Goal: Task Accomplishment & Management: Use online tool/utility

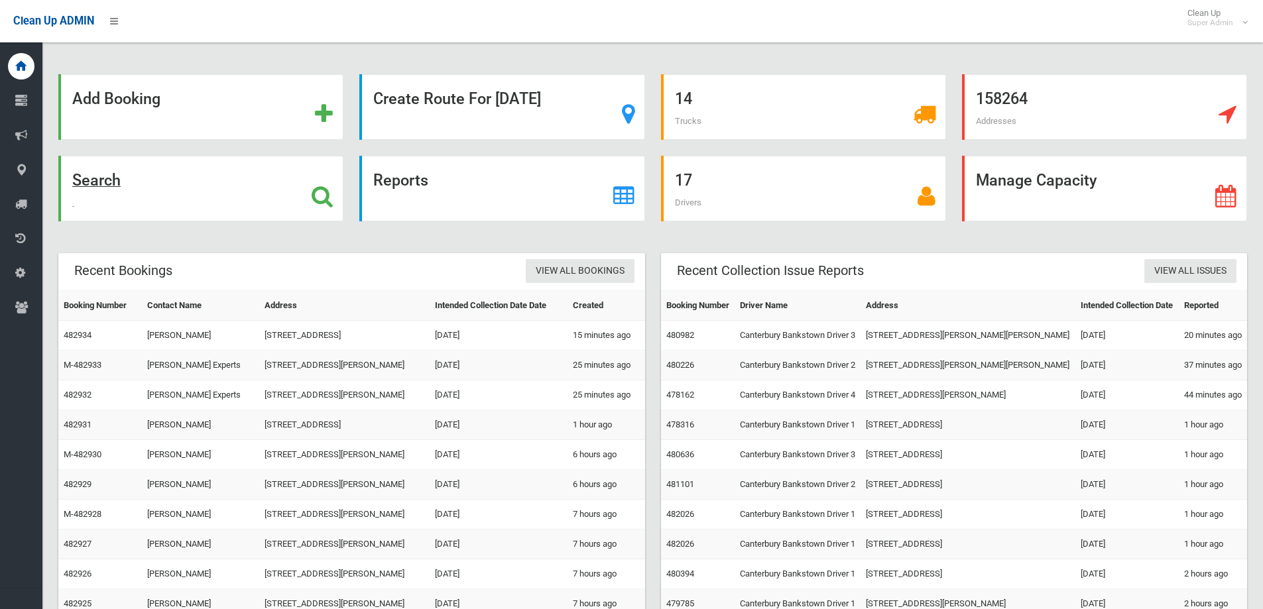
click at [320, 193] on icon at bounding box center [322, 196] width 21 height 23
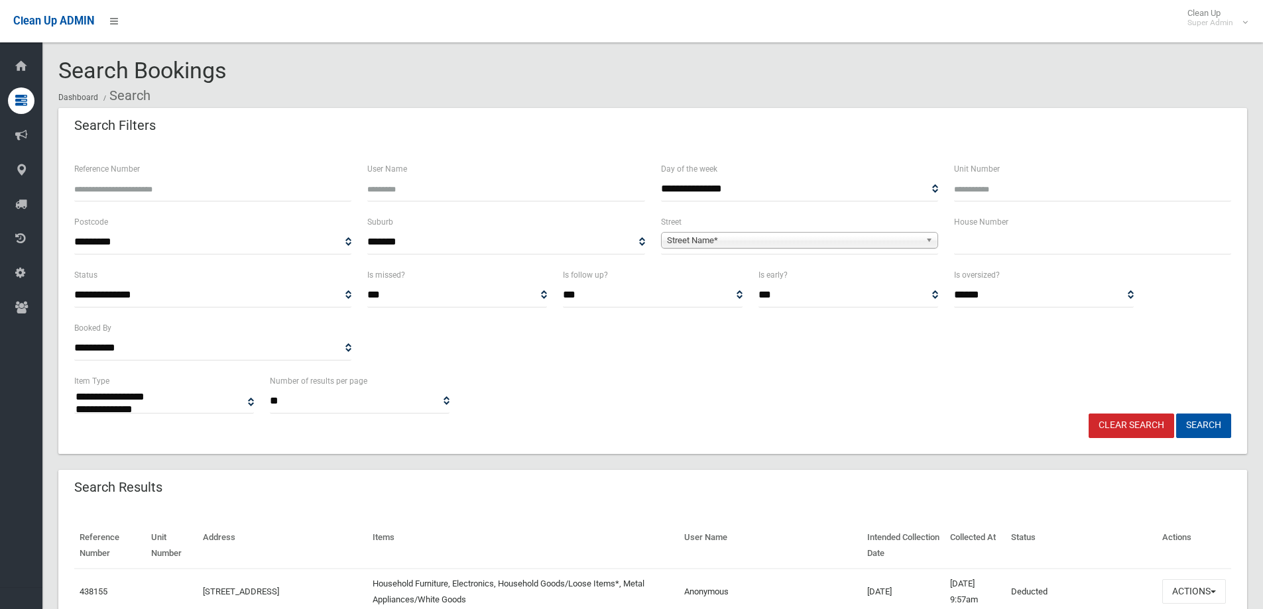
select select
click at [1014, 256] on div "House Number" at bounding box center [1092, 240] width 293 height 53
click at [1002, 239] on input "text" at bounding box center [1092, 242] width 277 height 25
type input "**"
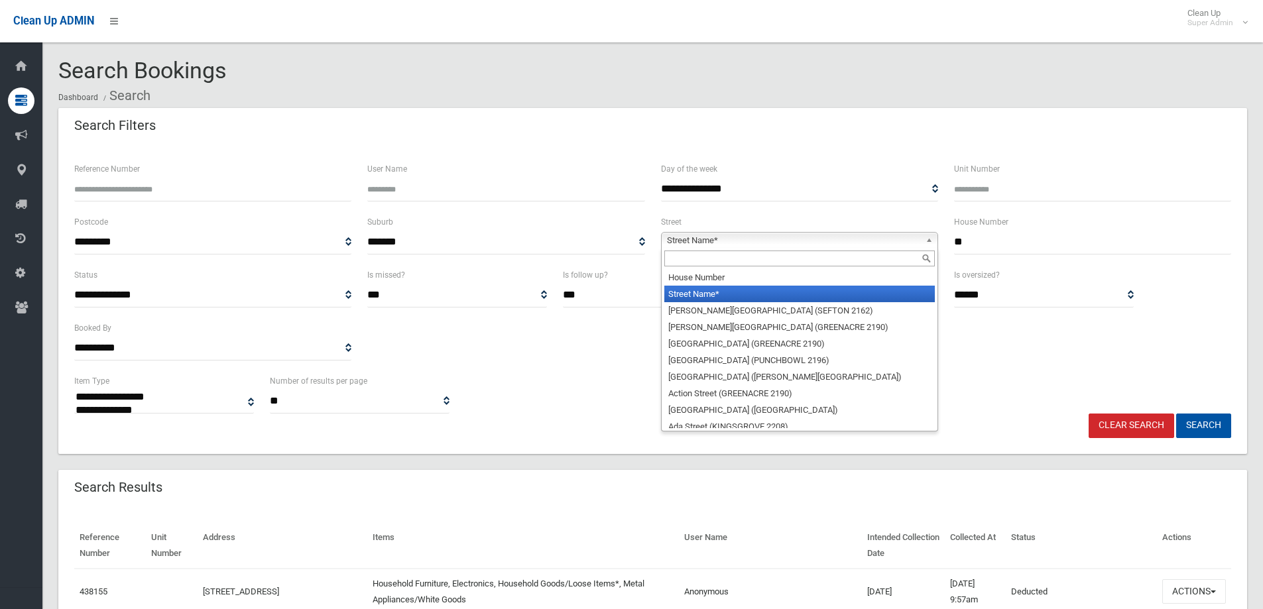
click at [721, 239] on span "Street Name*" at bounding box center [793, 241] width 253 height 16
click at [693, 259] on input "text" at bounding box center [799, 259] width 270 height 16
type input "*"
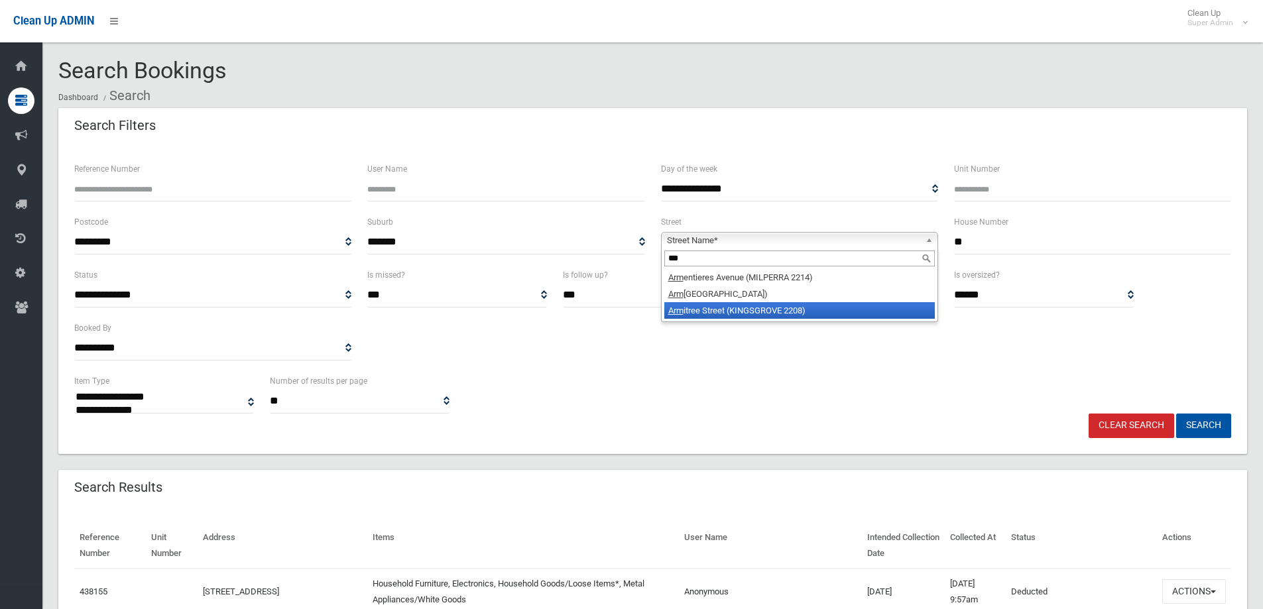
type input "***"
click at [735, 315] on li "Arm itree Street (KINGSGROVE 2208)" at bounding box center [799, 310] width 270 height 17
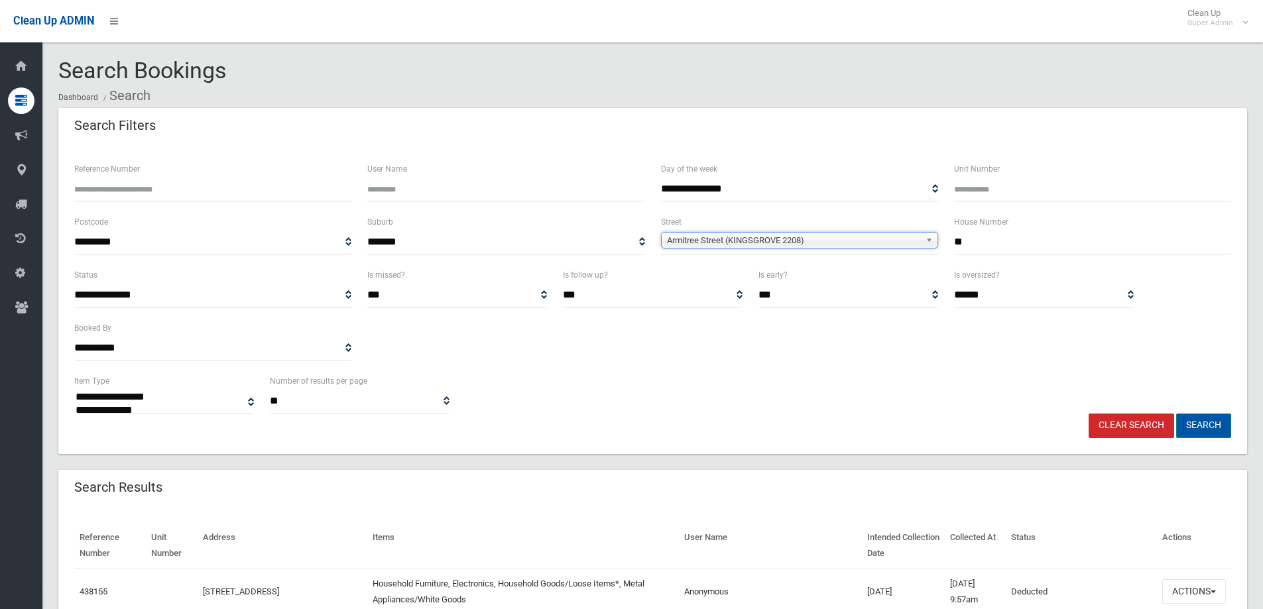
click at [1207, 431] on button "Search" at bounding box center [1203, 426] width 55 height 25
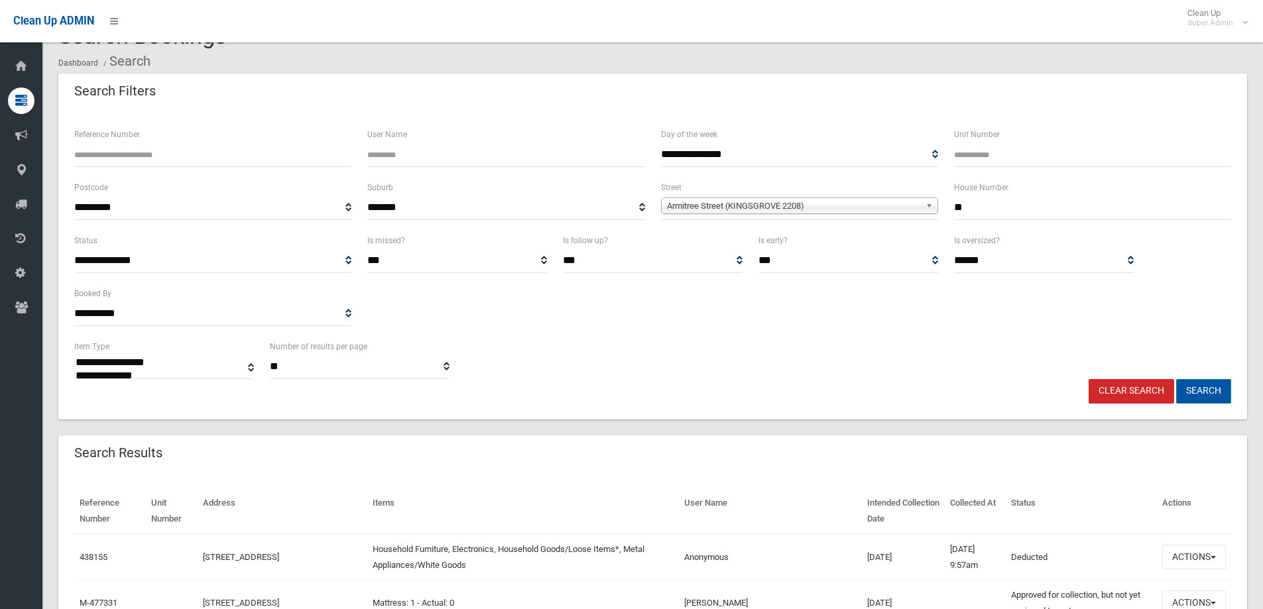
scroll to position [66, 0]
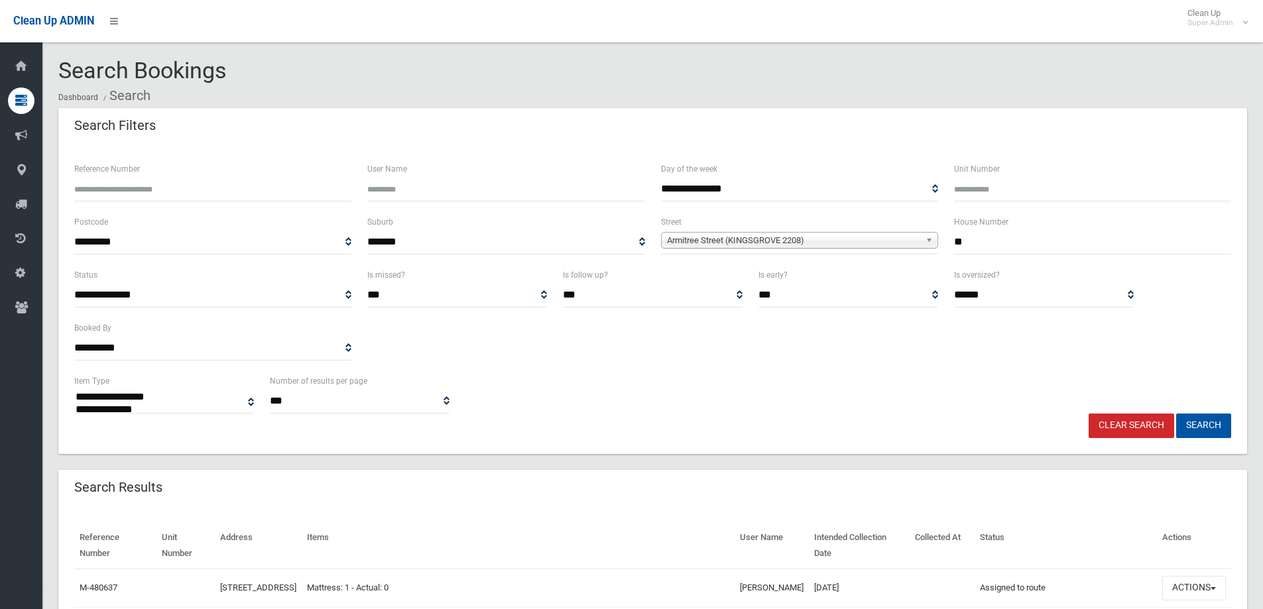
select select
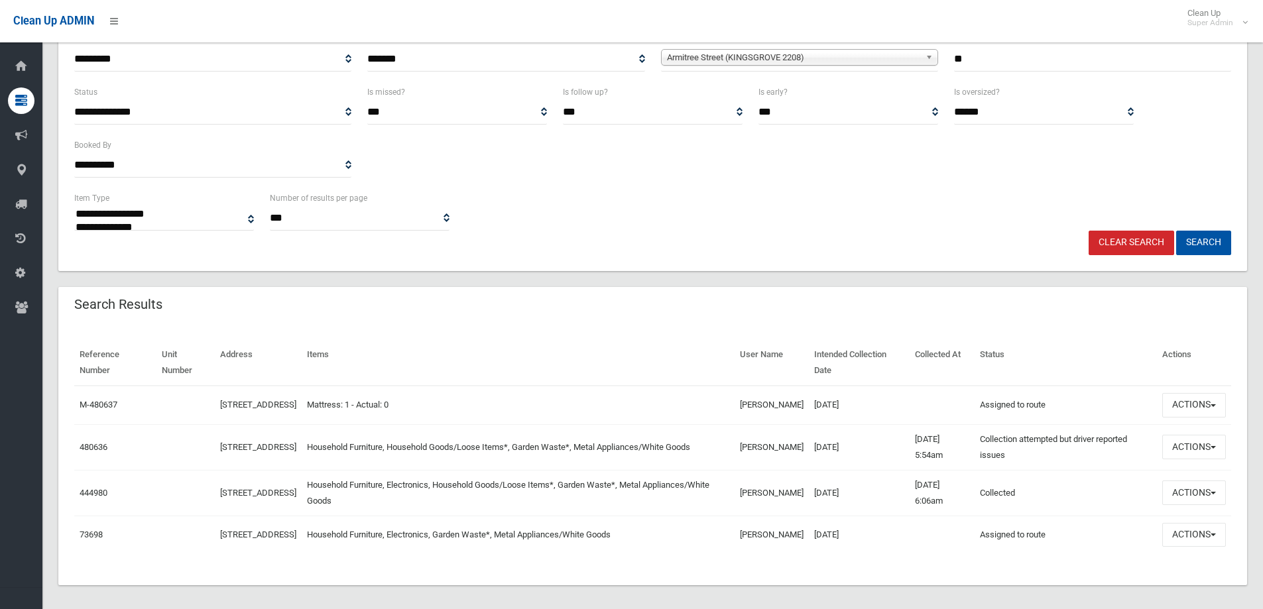
scroll to position [199, 0]
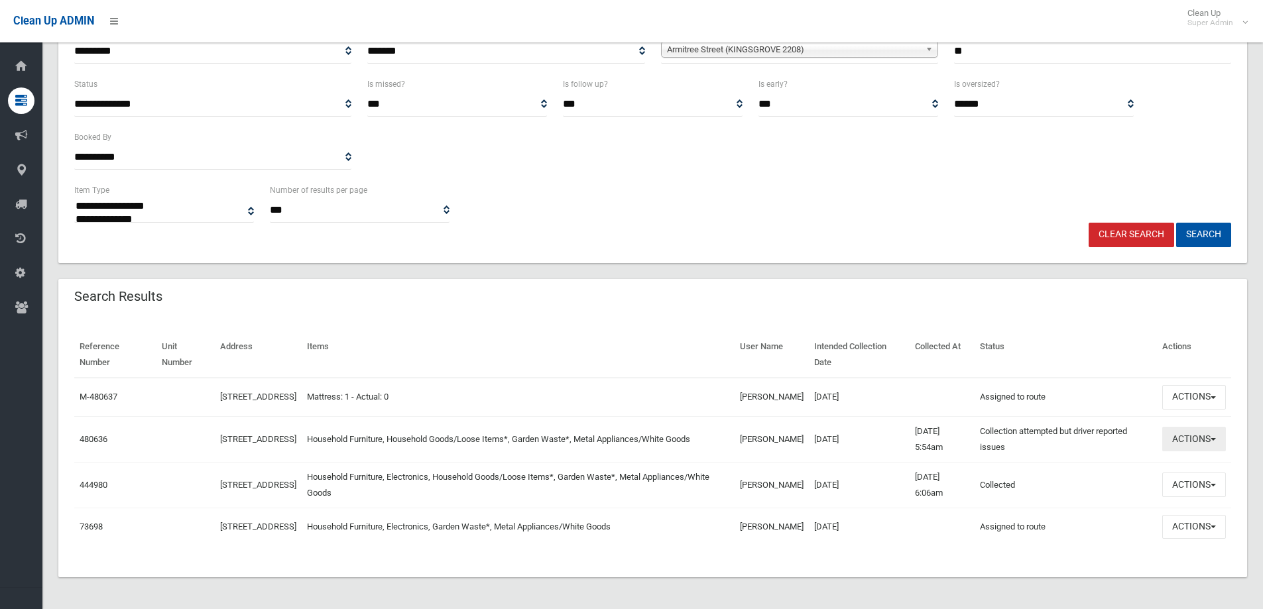
click at [1196, 436] on button "Actions" at bounding box center [1194, 439] width 64 height 25
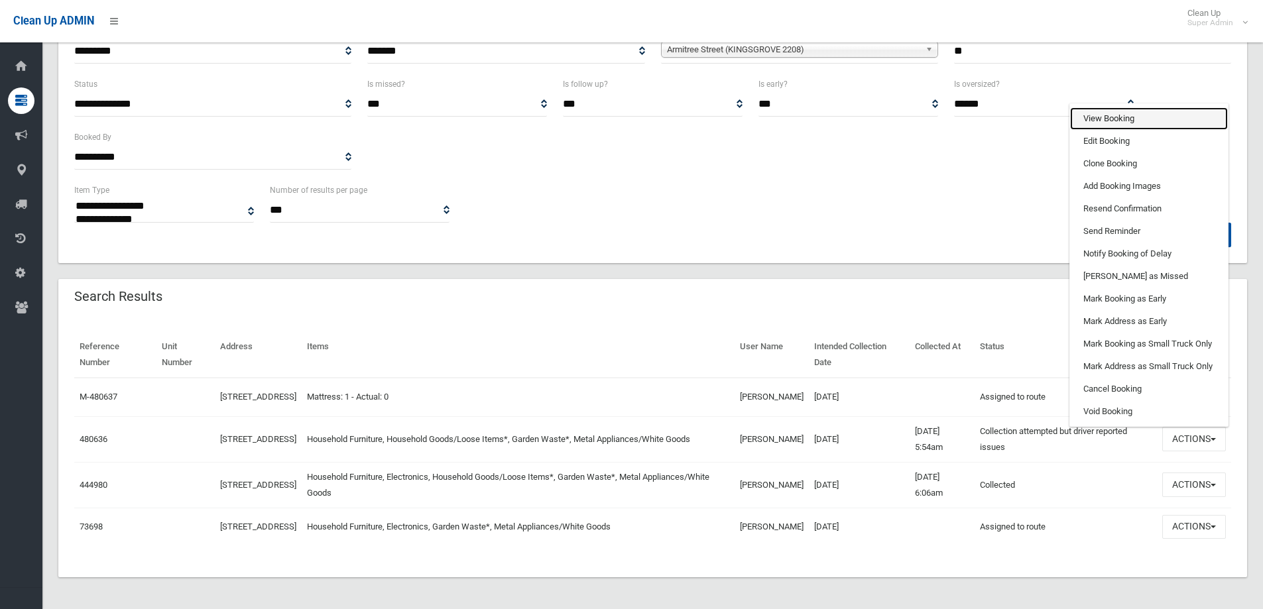
click at [1120, 119] on link "View Booking" at bounding box center [1149, 118] width 158 height 23
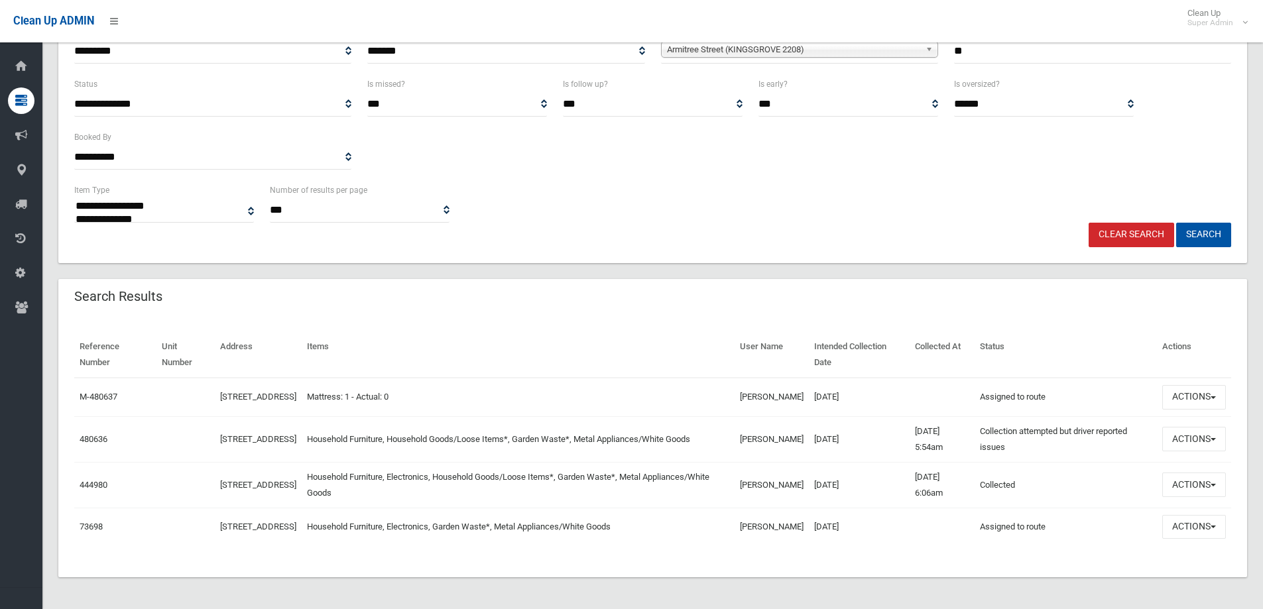
click at [1151, 225] on link "Clear Search" at bounding box center [1131, 235] width 86 height 25
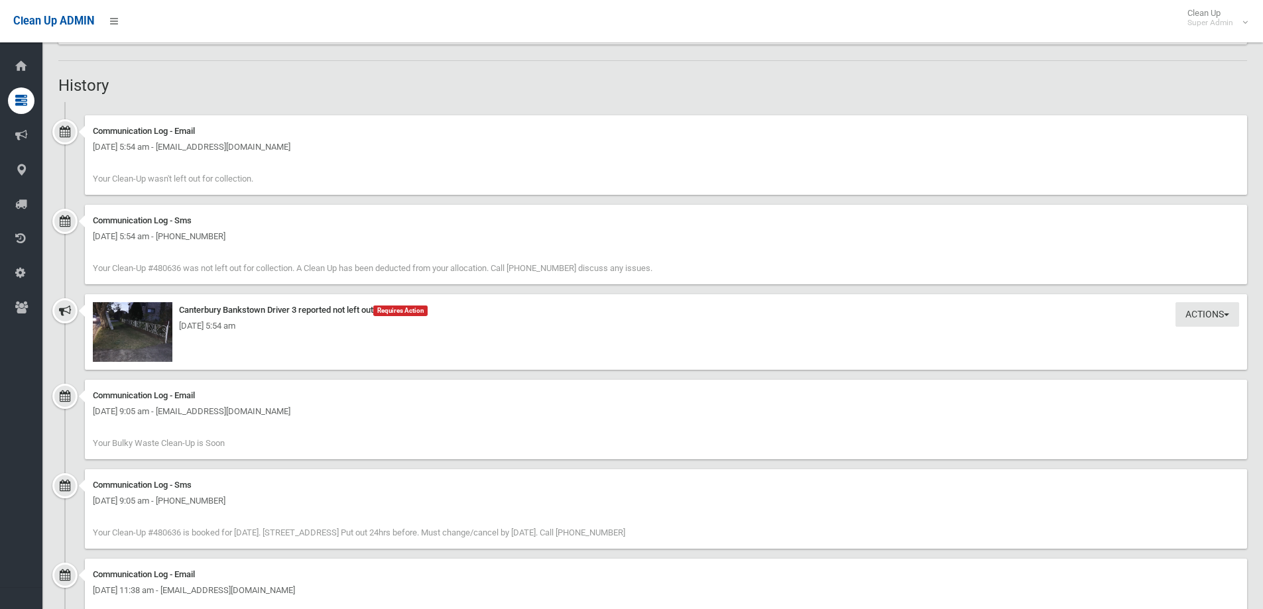
scroll to position [928, 0]
click at [142, 334] on img at bounding box center [133, 329] width 80 height 60
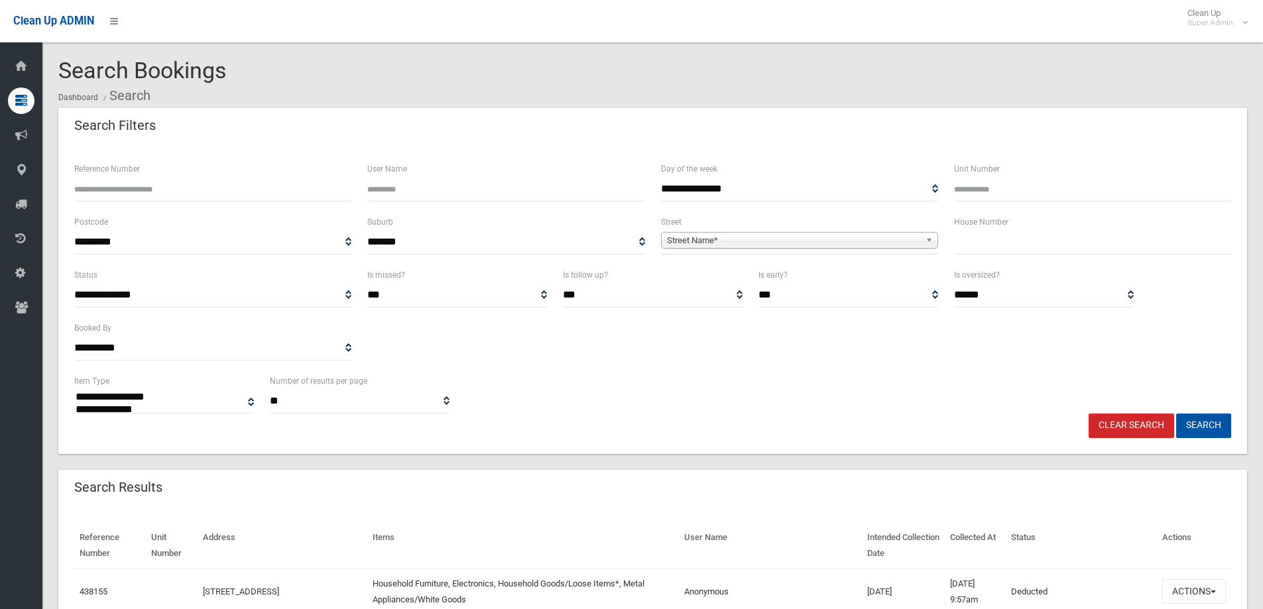
select select
